Goal: Entertainment & Leisure: Consume media (video, audio)

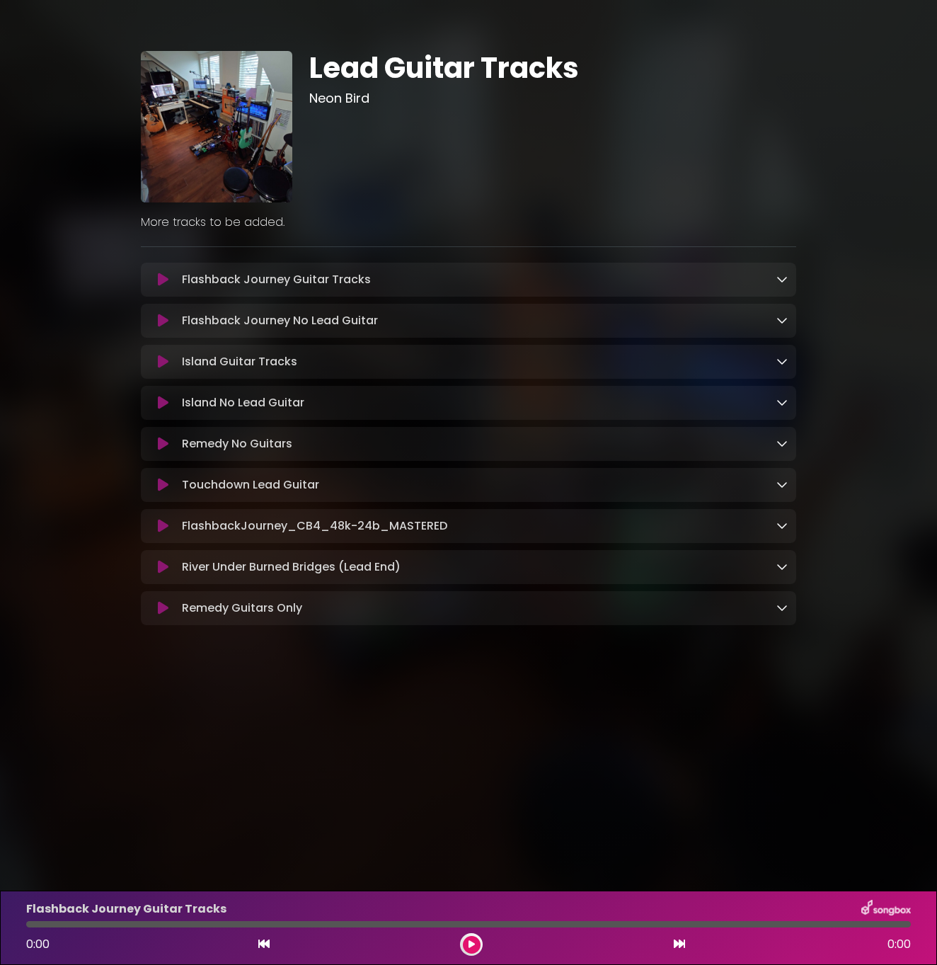
click at [156, 408] on button at bounding box center [162, 403] width 27 height 14
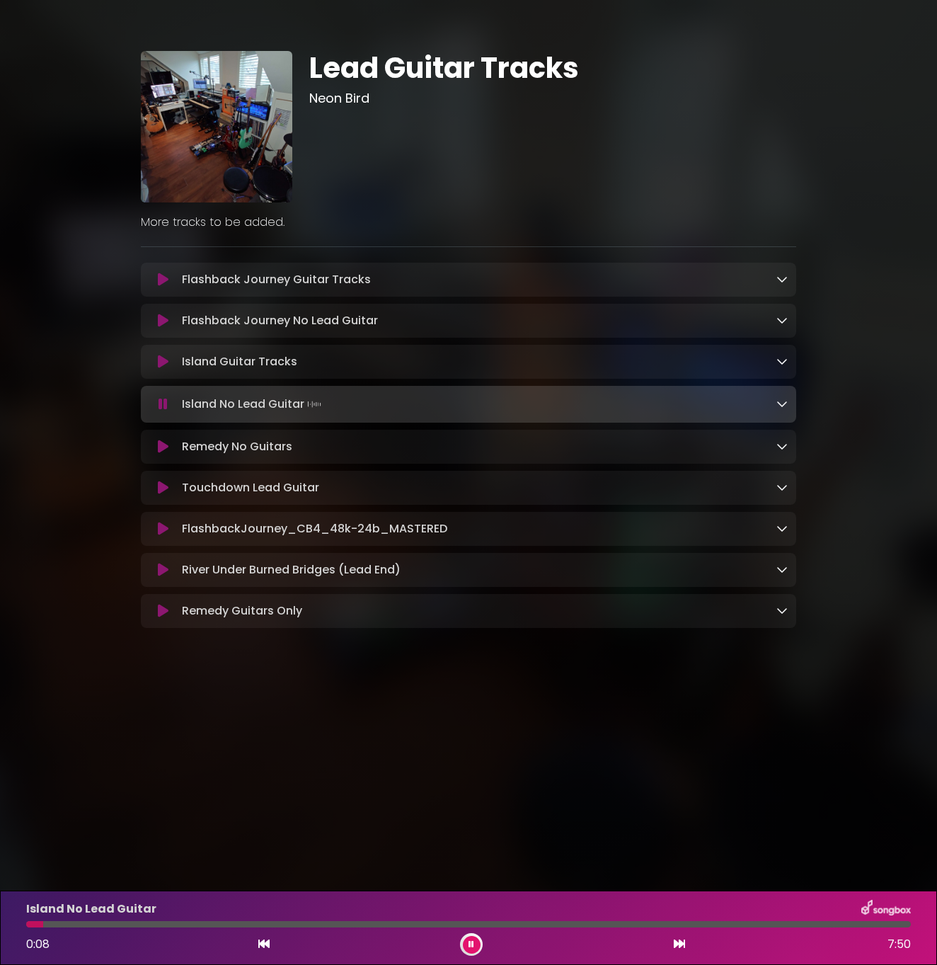
click at [44, 403] on div "Lead Guitar Tracks Neon Bird" at bounding box center [468, 334] width 937 height 635
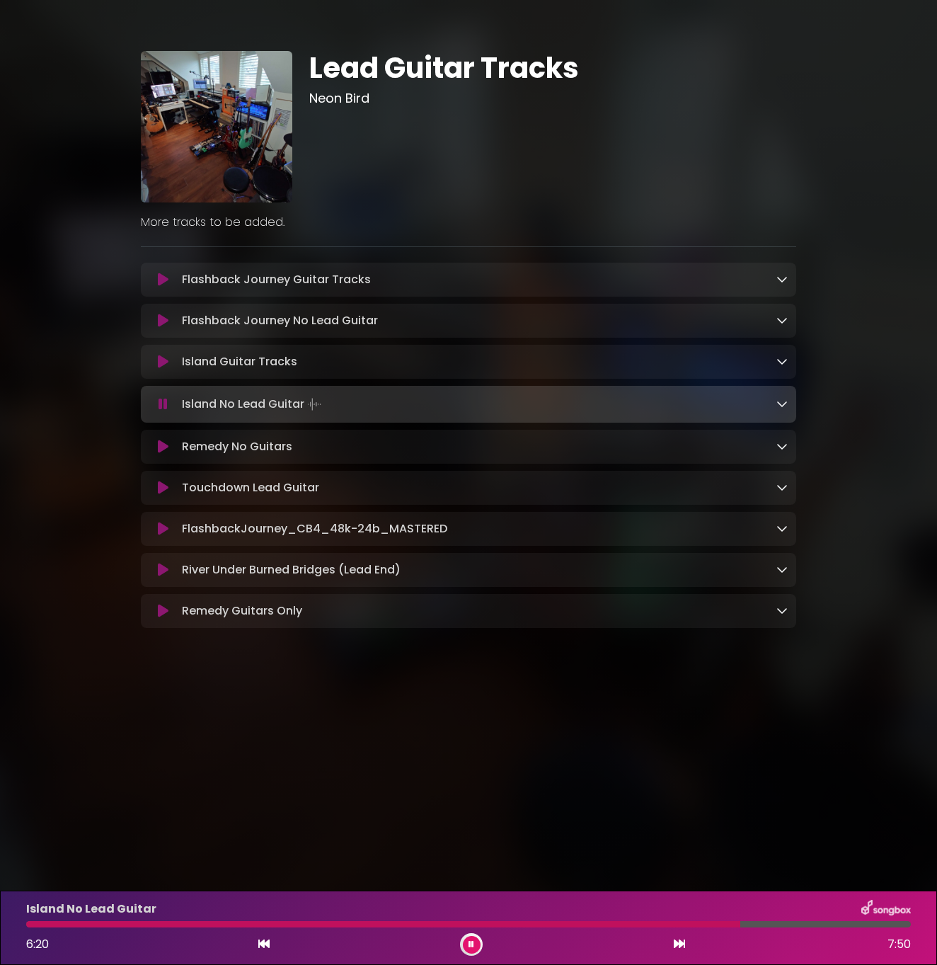
click at [435, 924] on div at bounding box center [383, 924] width 714 height 6
click at [398, 924] on div at bounding box center [231, 924] width 410 height 6
click at [166, 323] on icon at bounding box center [163, 321] width 11 height 14
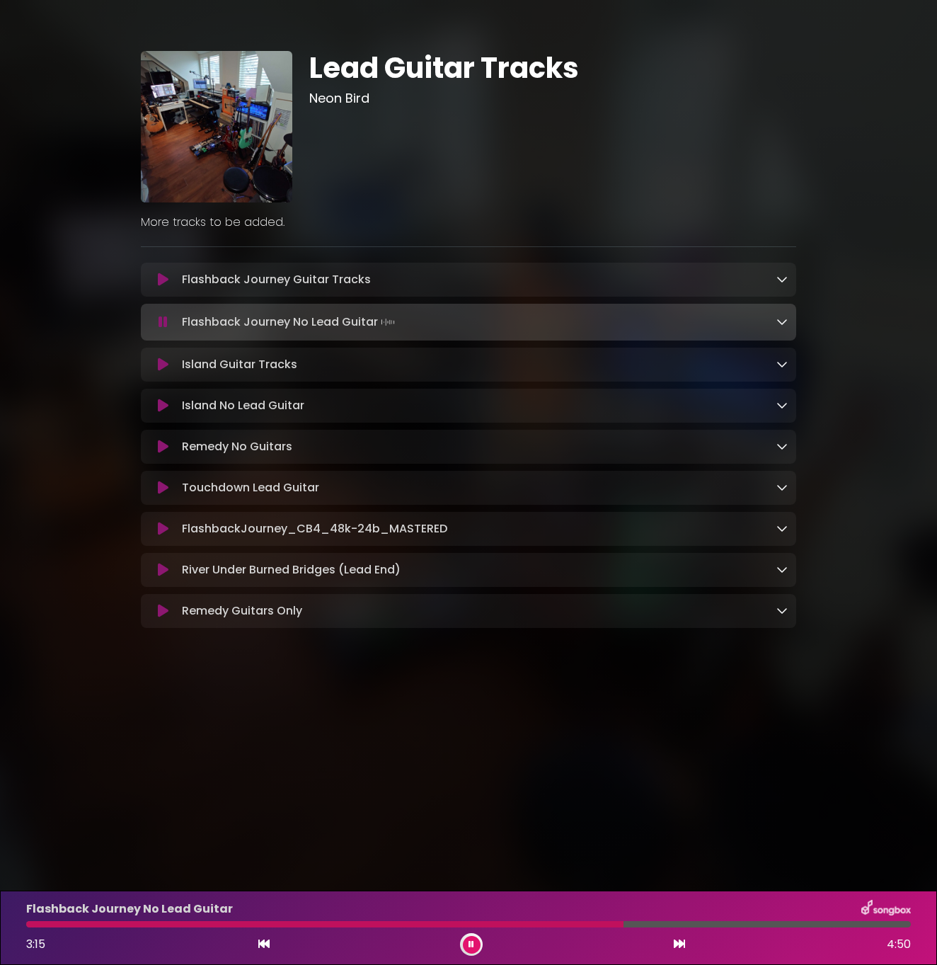
click at [569, 920] on div "Flashback Journey No Lead Guitar 3:15 4:50" at bounding box center [469, 927] width 902 height 56
click at [564, 924] on div at bounding box center [326, 924] width 601 height 6
click at [517, 931] on div "Flashback Journey No Lead Guitar 3:26 4:50" at bounding box center [469, 927] width 902 height 56
click at [558, 919] on div "Flashback Journey No Lead Guitar 3:27 4:50" at bounding box center [469, 927] width 902 height 56
click at [592, 926] on div at bounding box center [343, 924] width 635 height 6
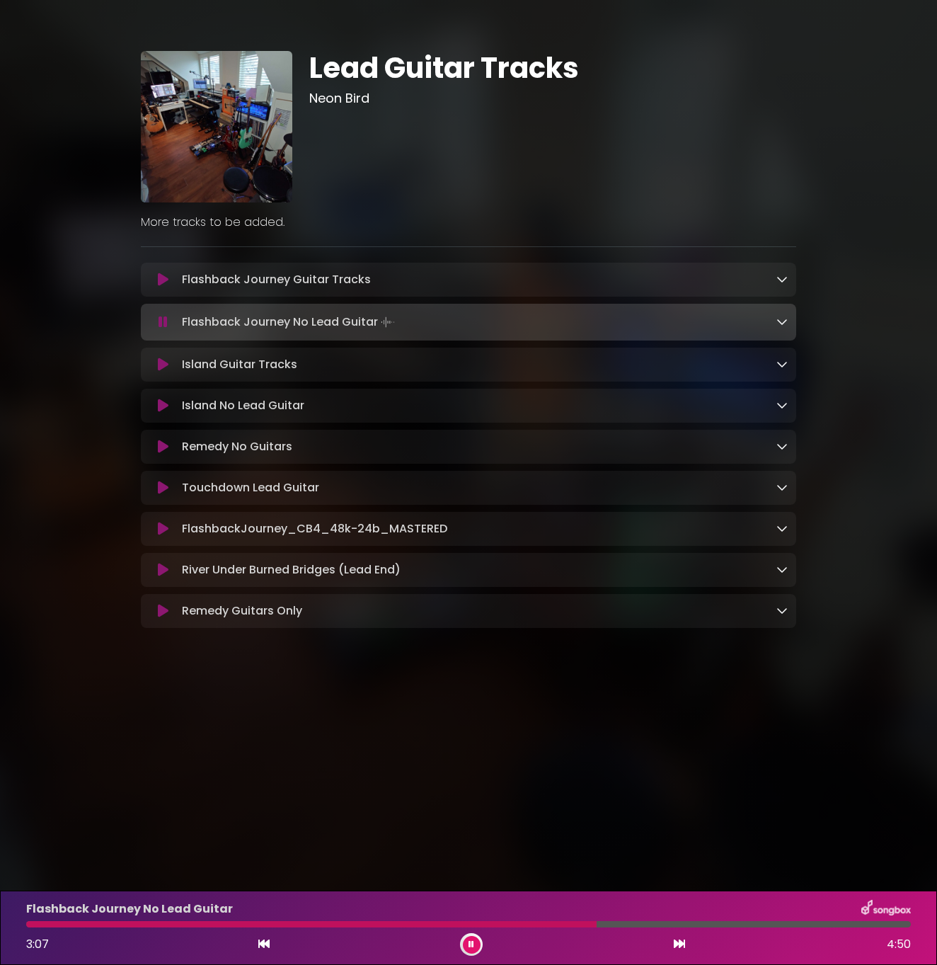
click at [541, 921] on div at bounding box center [311, 924] width 570 height 6
click at [541, 921] on div at bounding box center [357, 924] width 662 height 6
click at [541, 921] on div at bounding box center [335, 924] width 618 height 6
click at [547, 926] on div at bounding box center [415, 924] width 778 height 6
click at [547, 926] on div at bounding box center [328, 924] width 605 height 6
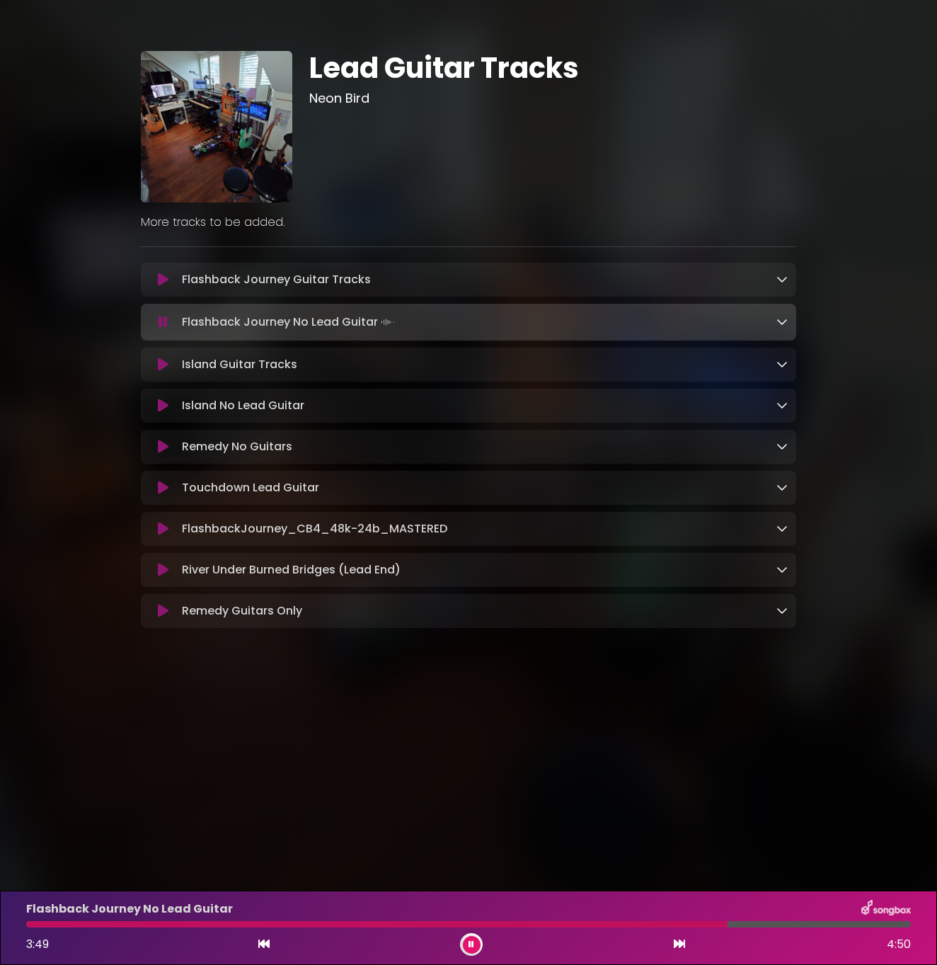
click at [547, 926] on div at bounding box center [376, 924] width 701 height 6
click at [547, 926] on div at bounding box center [344, 924] width 636 height 6
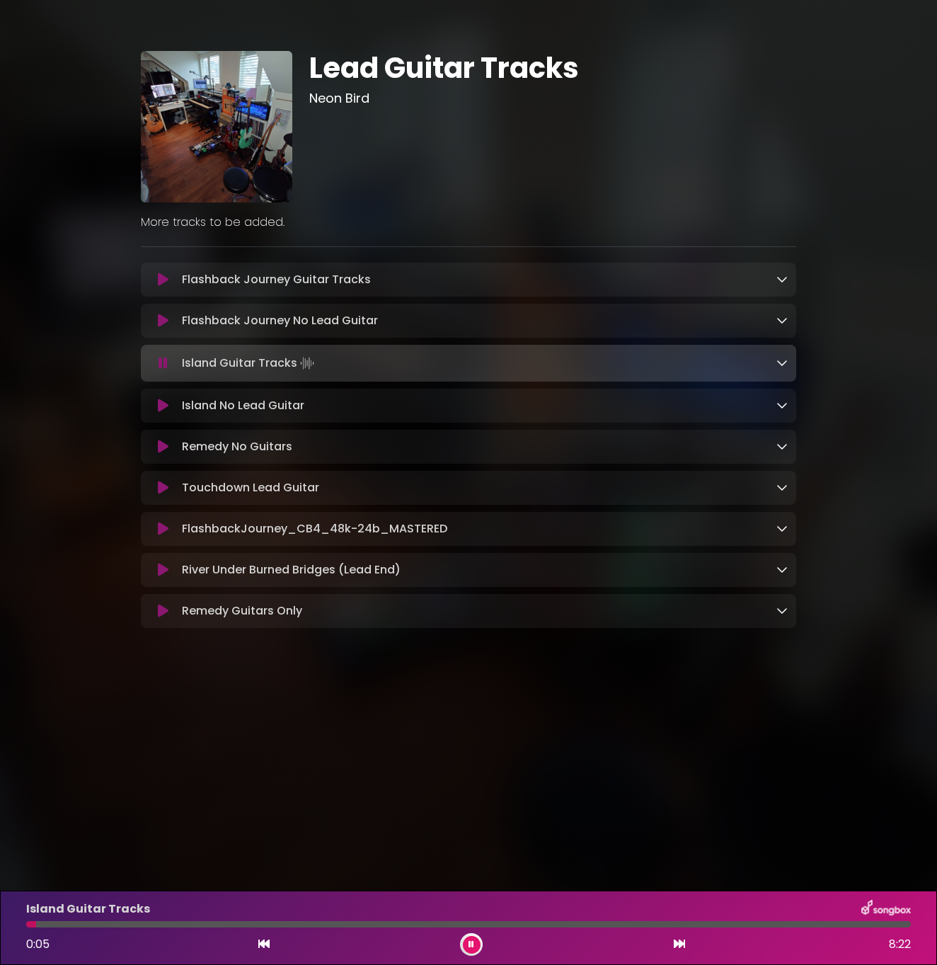
click at [170, 413] on button at bounding box center [162, 405] width 27 height 14
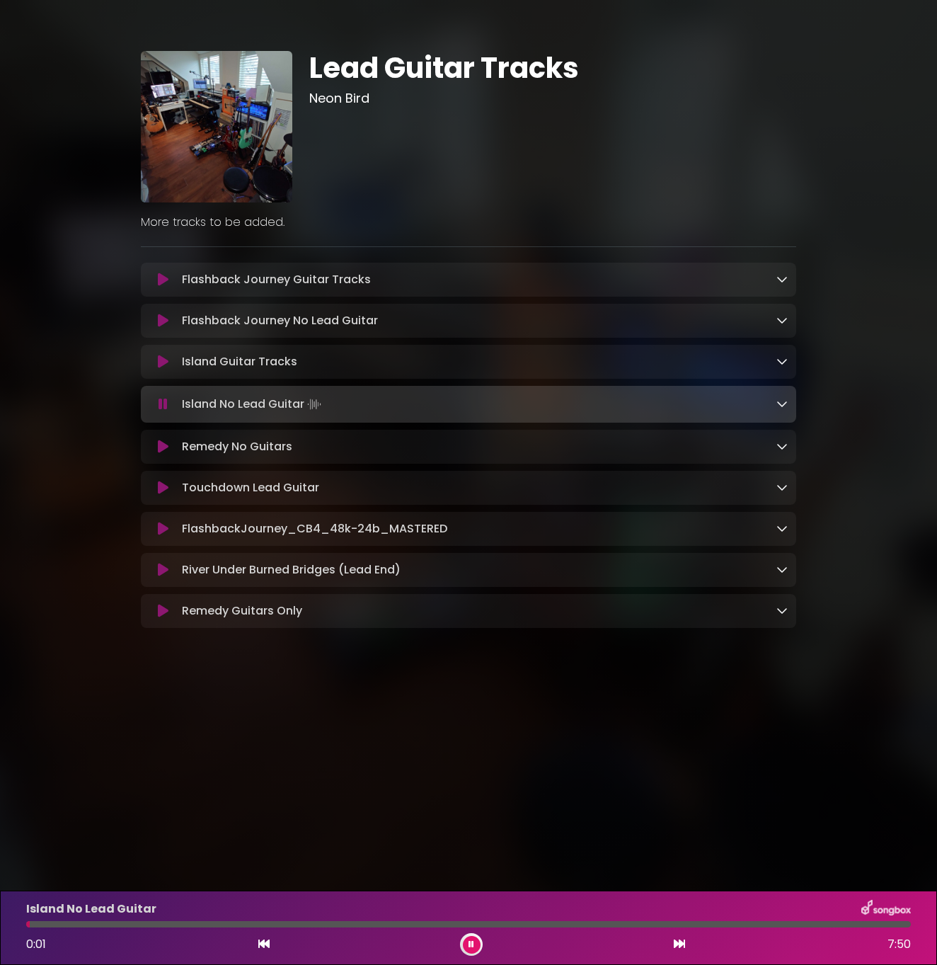
click at [164, 366] on icon at bounding box center [163, 362] width 11 height 14
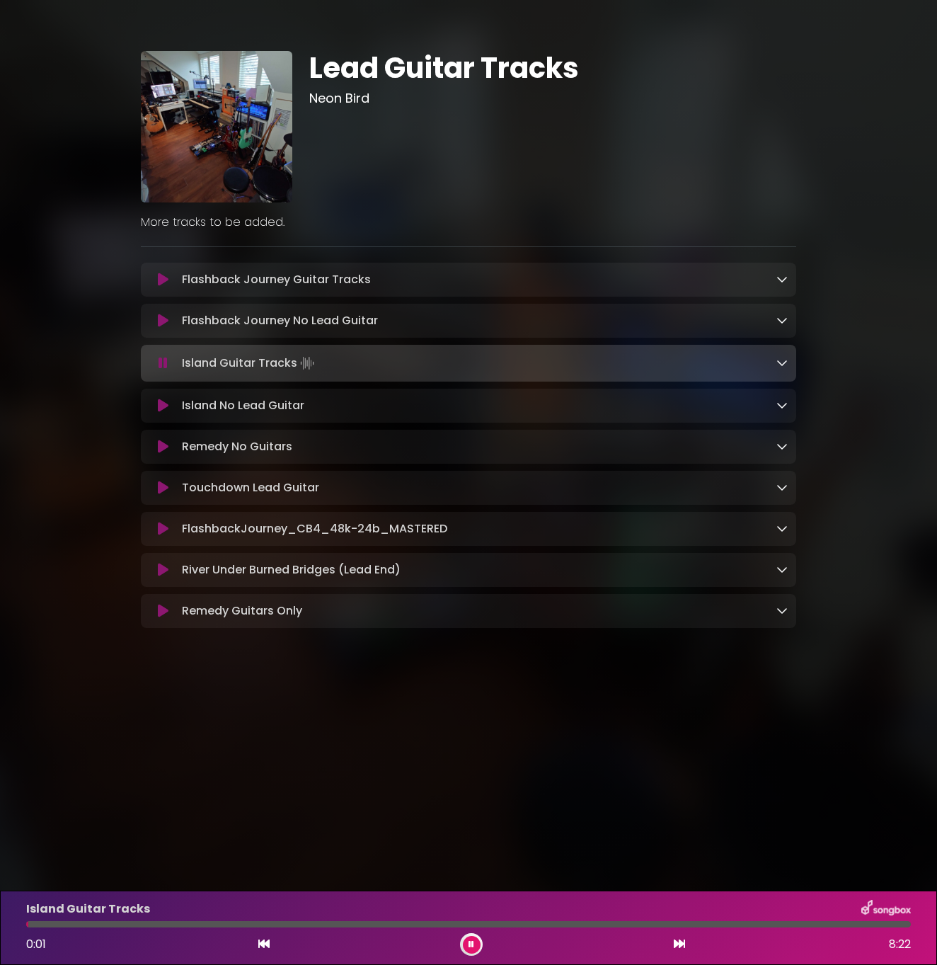
click at [429, 917] on div "Island Guitar Tracks" at bounding box center [469, 908] width 902 height 18
click at [418, 923] on div at bounding box center [468, 924] width 885 height 6
click at [472, 936] on button at bounding box center [472, 945] width 18 height 18
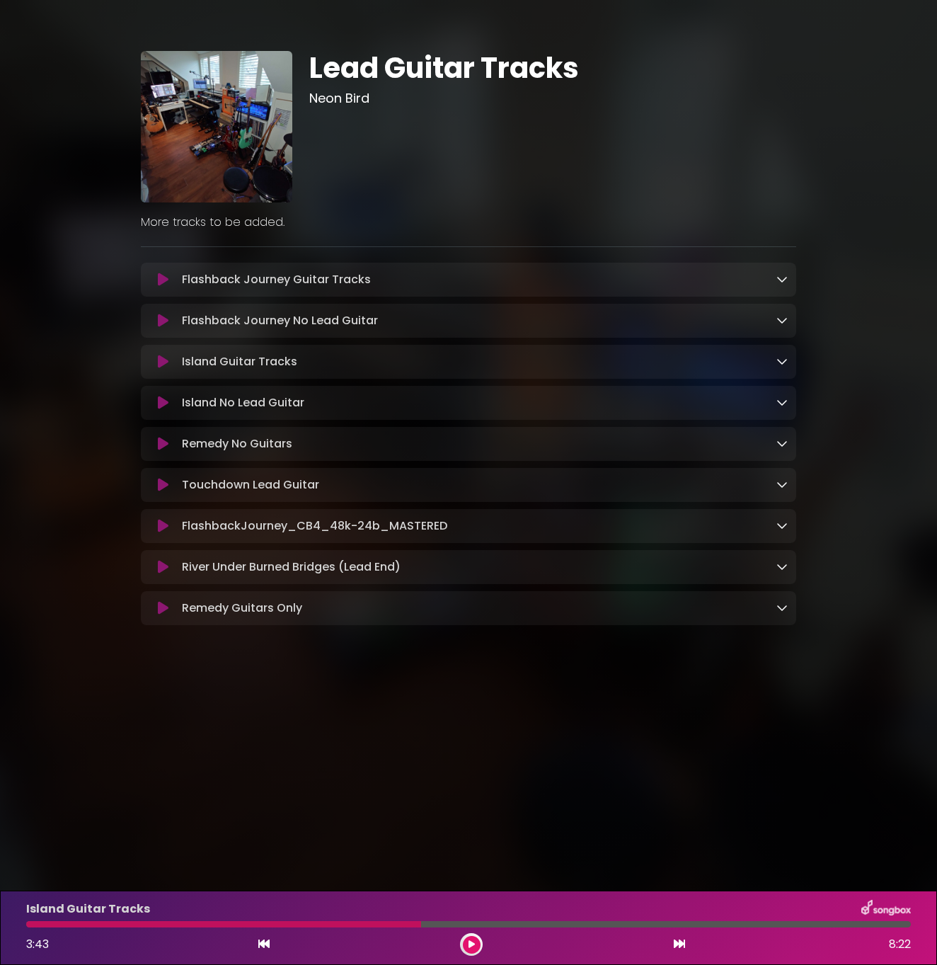
click at [467, 950] on button at bounding box center [472, 945] width 18 height 18
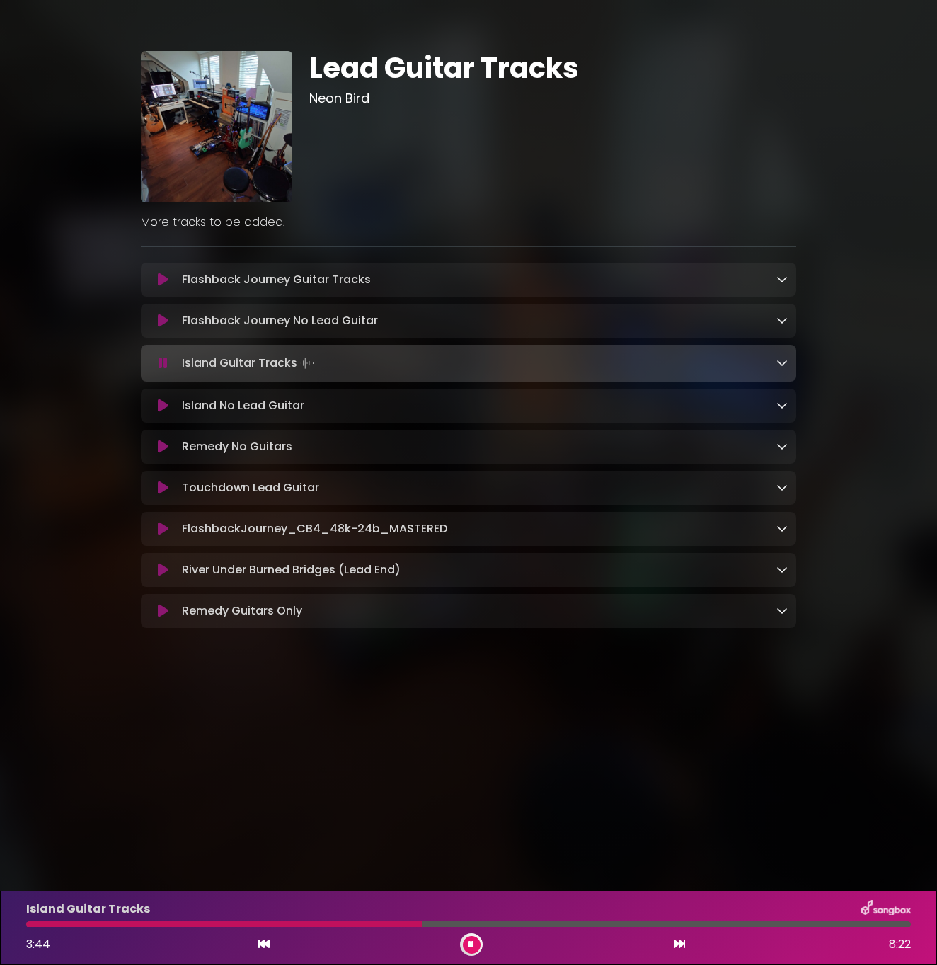
click at [396, 924] on div at bounding box center [224, 924] width 396 height 6
click at [393, 926] on div at bounding box center [211, 924] width 371 height 6
click at [409, 924] on div at bounding box center [468, 924] width 885 height 6
click at [161, 364] on icon at bounding box center [163, 363] width 9 height 14
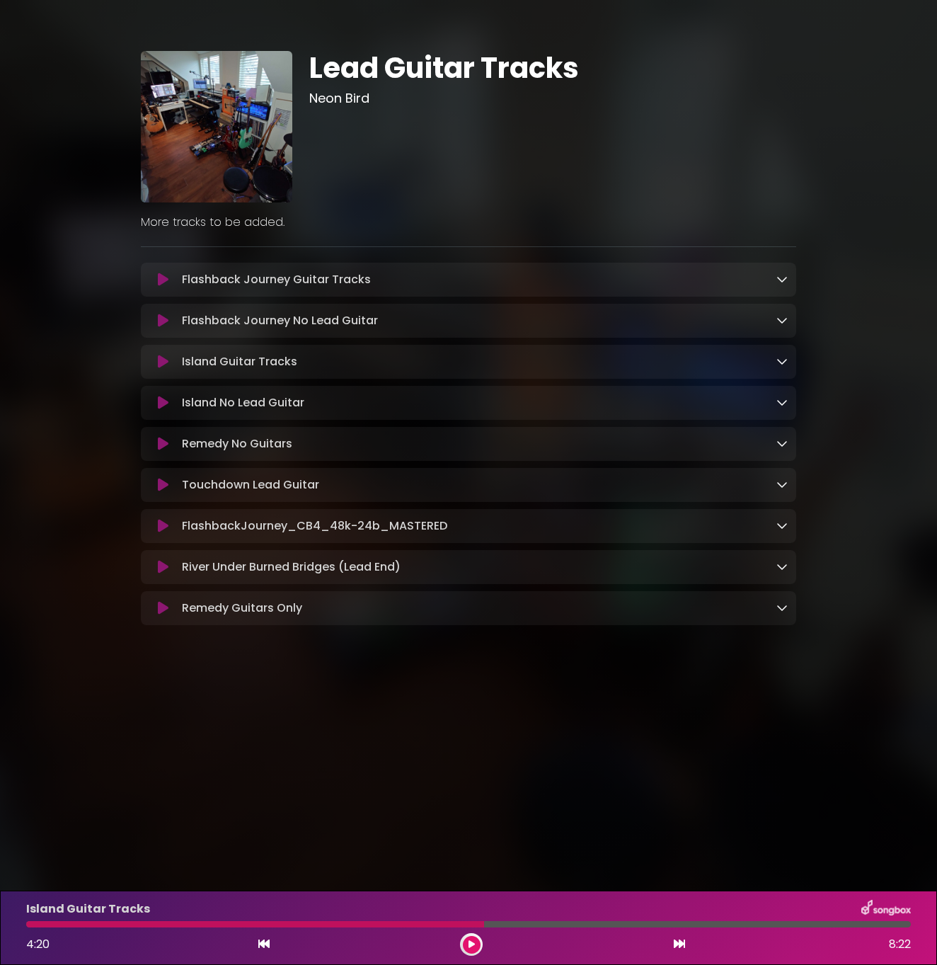
click at [165, 404] on icon at bounding box center [163, 403] width 11 height 14
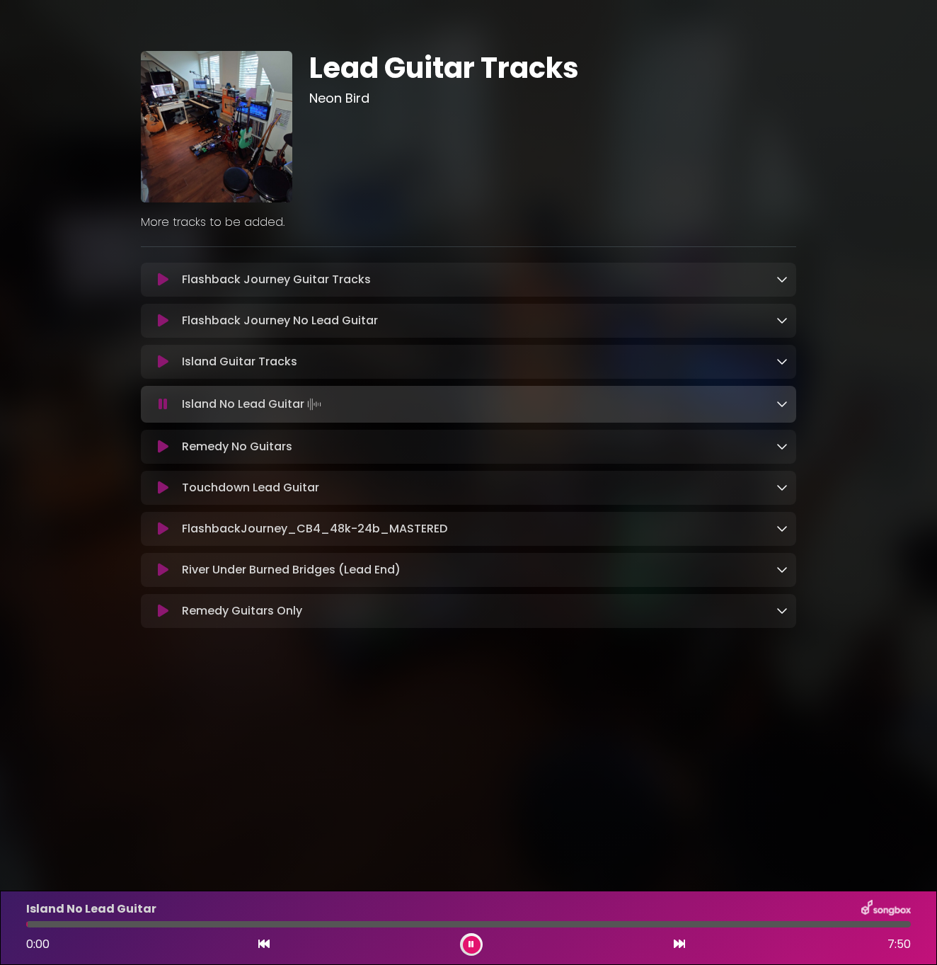
click at [318, 923] on div at bounding box center [468, 924] width 885 height 6
click at [342, 925] on div at bounding box center [468, 924] width 885 height 6
click at [369, 930] on div "Island No Lead Guitar 2:49 7:50" at bounding box center [469, 927] width 902 height 56
click at [373, 924] on div at bounding box center [468, 924] width 885 height 6
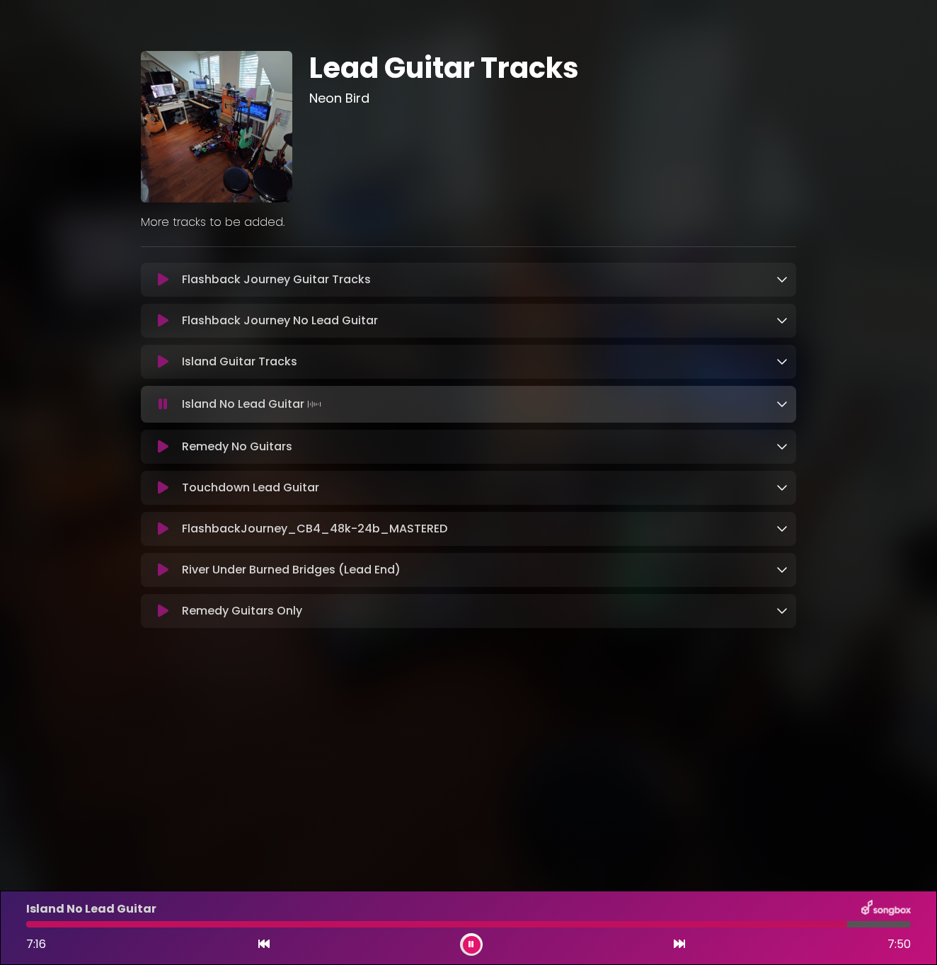
click at [165, 367] on icon at bounding box center [163, 362] width 11 height 14
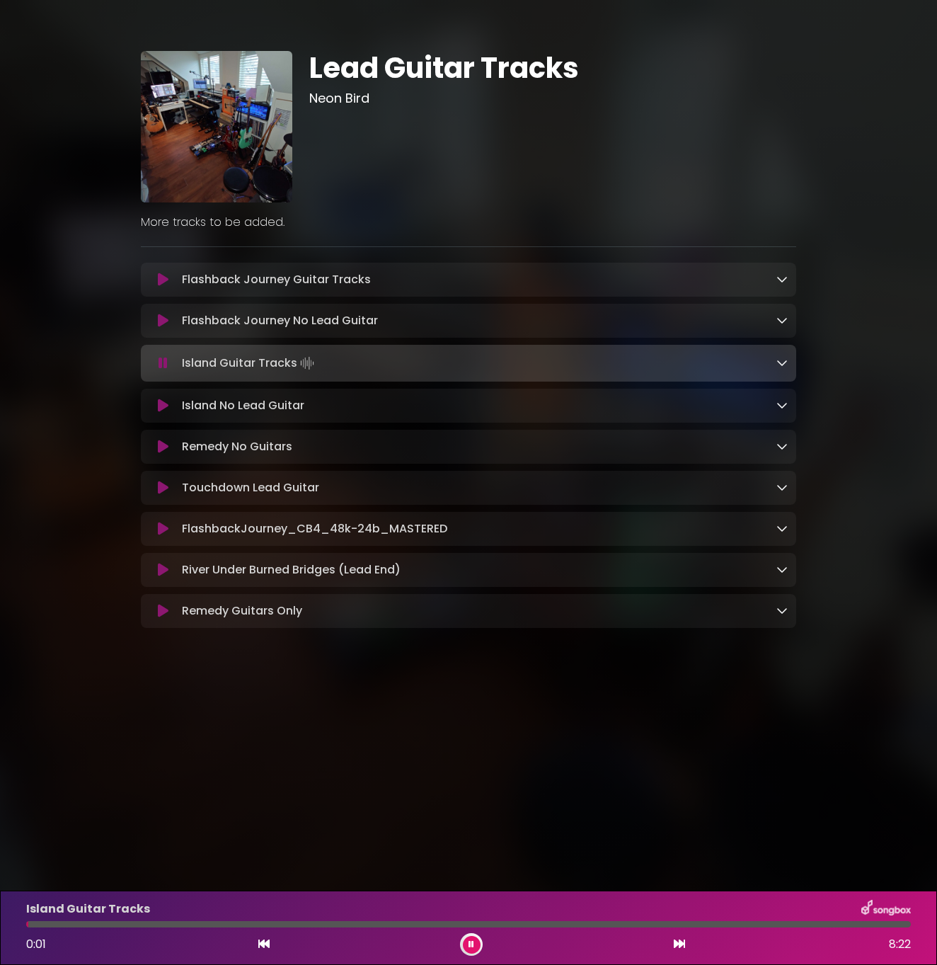
click at [586, 931] on div "Island Guitar Tracks 0:01 8:22" at bounding box center [469, 927] width 902 height 56
click at [589, 922] on div at bounding box center [468, 924] width 885 height 6
click at [468, 942] on icon at bounding box center [471, 944] width 6 height 8
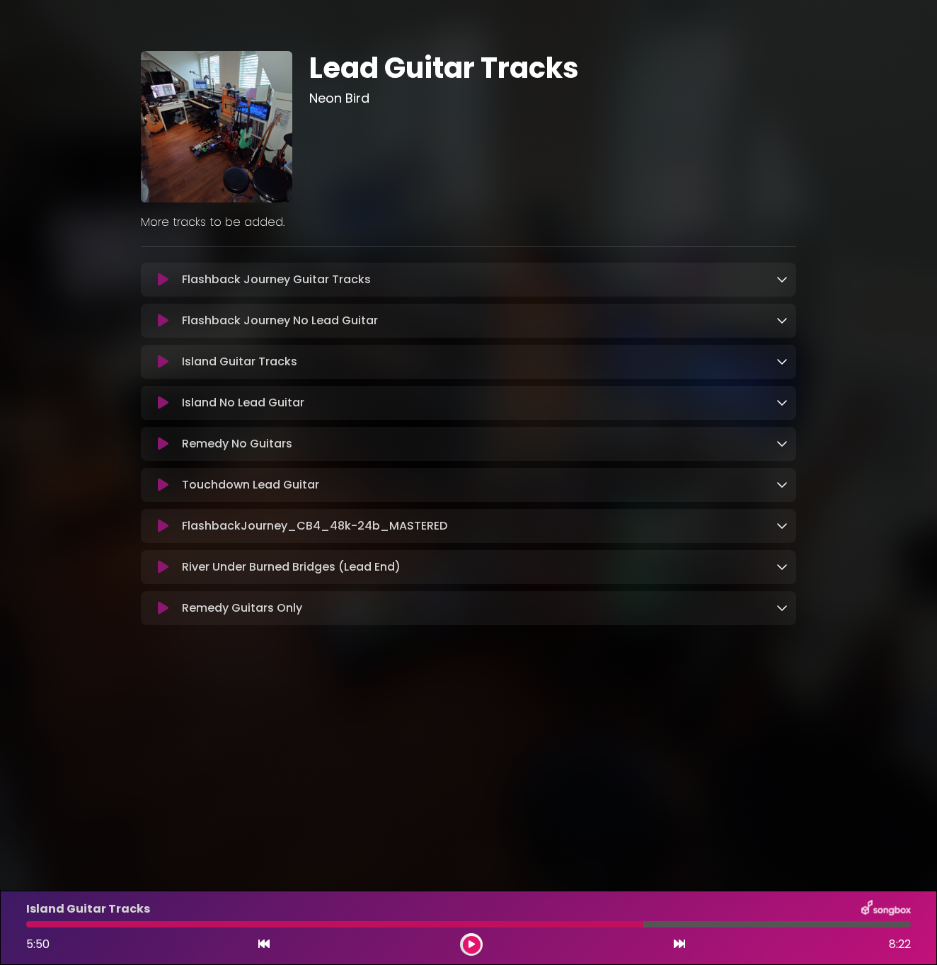
click at [161, 411] on div "Island No Lead Guitar Loading Track..." at bounding box center [468, 402] width 638 height 17
click at [306, 922] on div at bounding box center [334, 924] width 617 height 6
click at [166, 410] on icon at bounding box center [163, 403] width 11 height 14
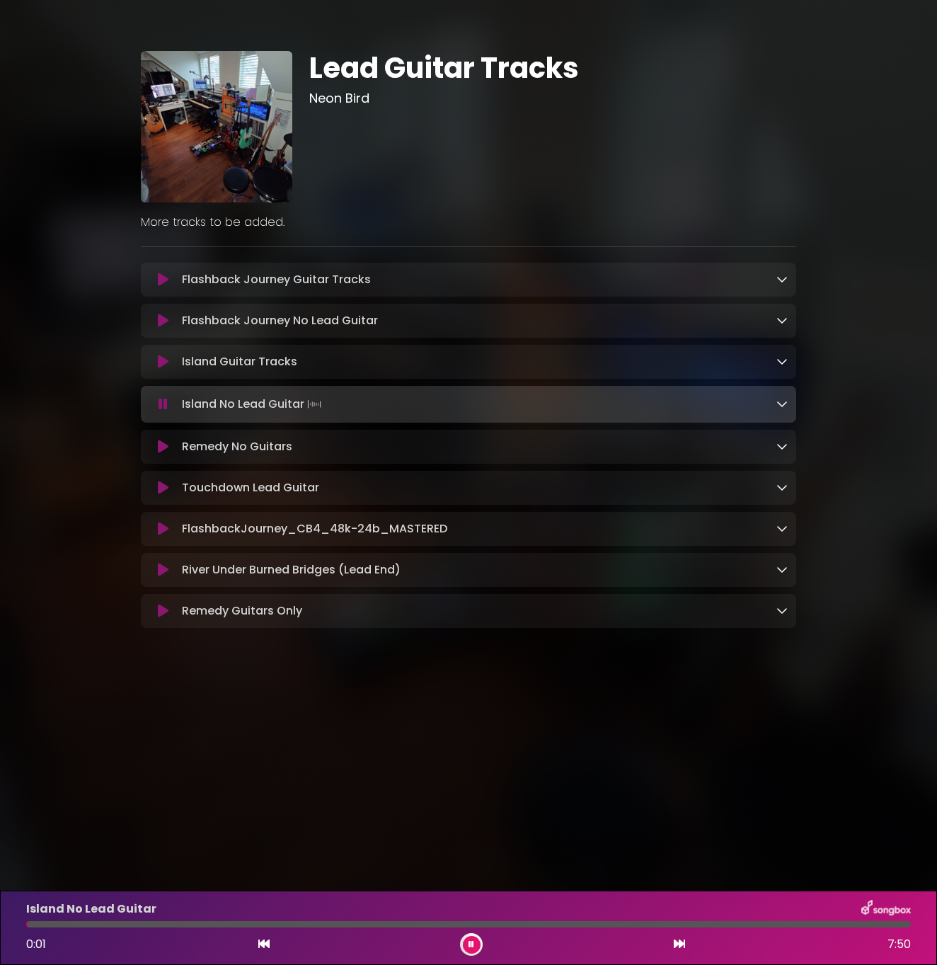
click at [344, 921] on div at bounding box center [468, 924] width 885 height 6
click at [480, 924] on div at bounding box center [273, 924] width 495 height 6
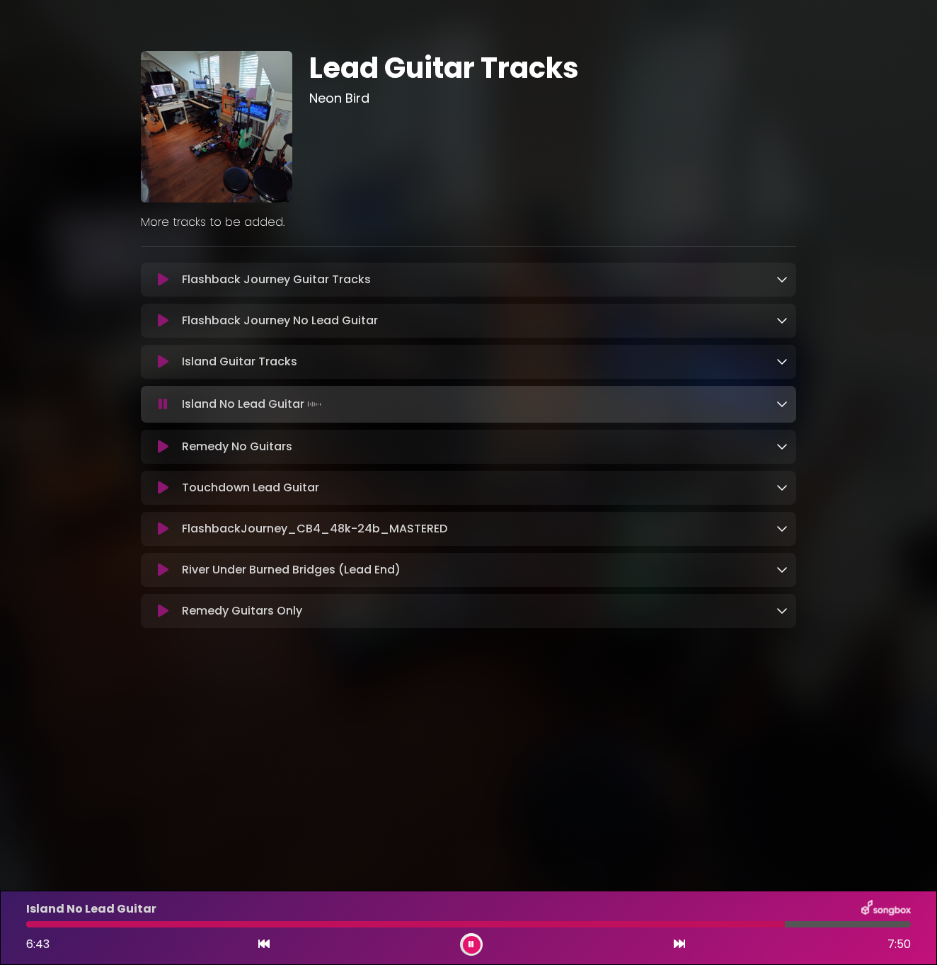
click at [476, 941] on button at bounding box center [472, 945] width 18 height 18
